Goal: Information Seeking & Learning: Learn about a topic

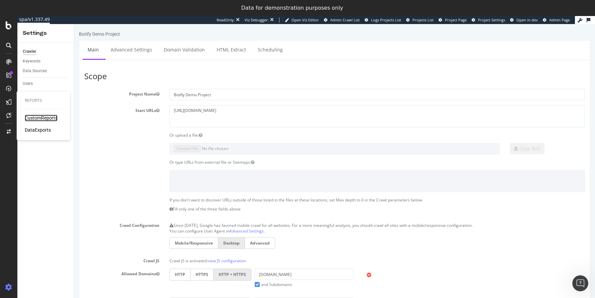
click at [44, 118] on div "CustomReports" at bounding box center [41, 118] width 33 height 7
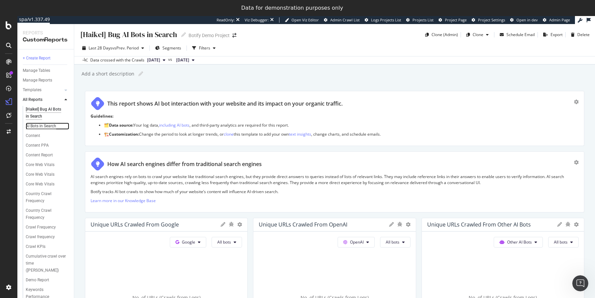
click at [48, 127] on div "AI Bots in Search" at bounding box center [41, 126] width 30 height 7
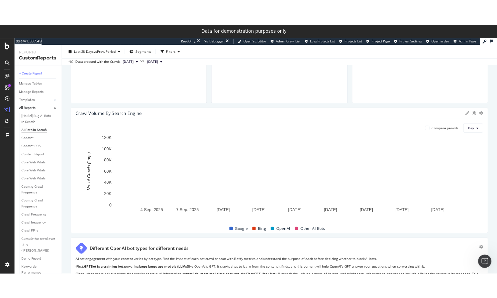
scroll to position [280, 0]
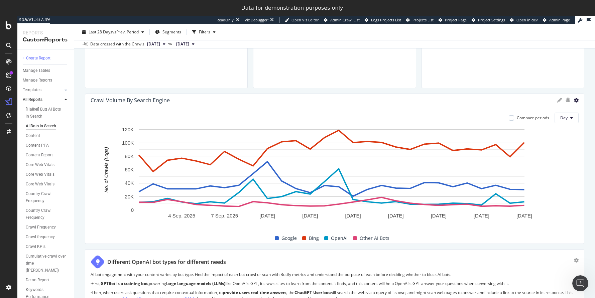
click at [574, 100] on icon at bounding box center [576, 100] width 5 height 5
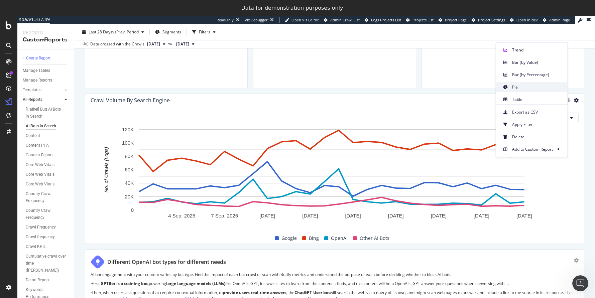
click at [518, 86] on span "Pie" at bounding box center [537, 87] width 50 height 6
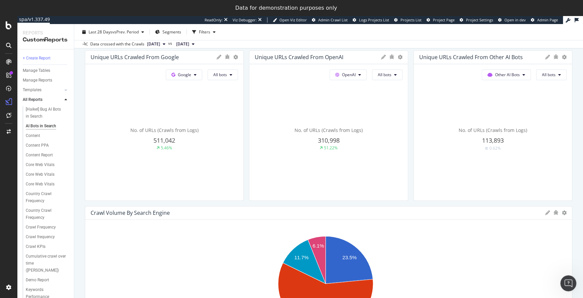
scroll to position [232, 0]
